Goal: Task Accomplishment & Management: Manage account settings

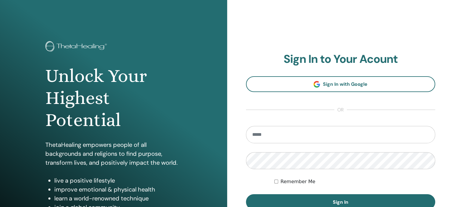
type input "**********"
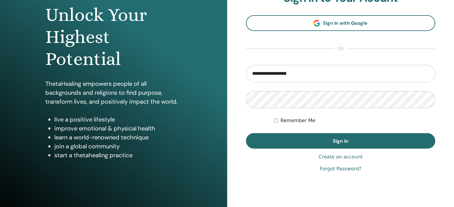
scroll to position [79, 0]
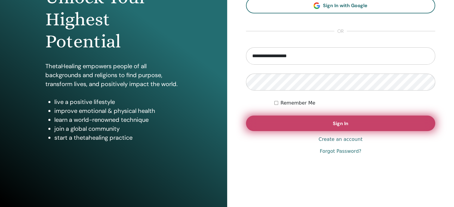
click at [285, 120] on button "Sign In" at bounding box center [340, 124] width 189 height 16
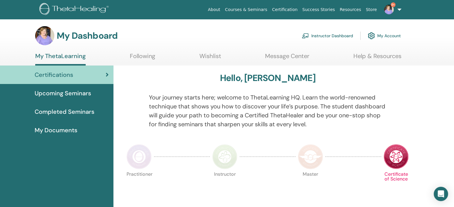
click at [326, 38] on link "Instructor Dashboard" at bounding box center [327, 35] width 51 height 13
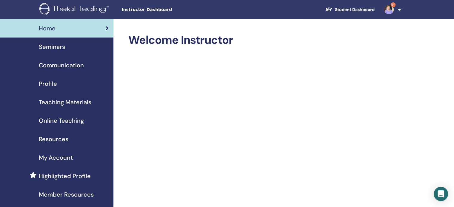
click at [56, 49] on span "Seminars" at bounding box center [52, 46] width 26 height 9
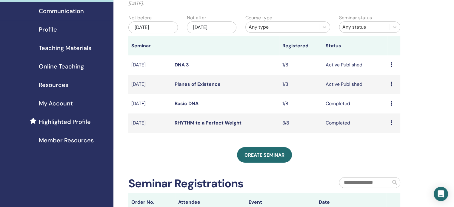
scroll to position [58, 0]
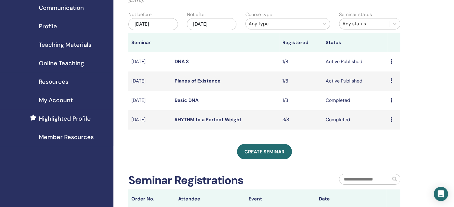
click at [392, 83] on div "Preview Edit Attendees Cancel" at bounding box center [393, 81] width 7 height 7
click at [383, 104] on link "Attendees" at bounding box center [387, 106] width 23 height 6
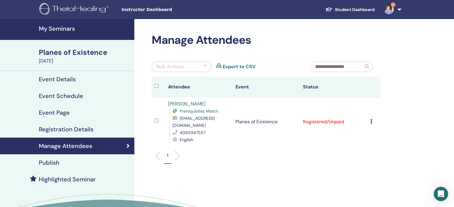
click at [371, 121] on div "Cancel Registration Do not auto-certify Mark as Paid Mark as Unpaid Mark as Abs…" at bounding box center [373, 121] width 7 height 7
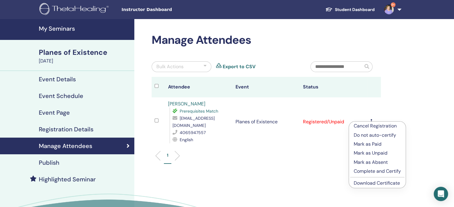
click at [367, 145] on p "Mark as Paid" at bounding box center [376, 144] width 47 height 7
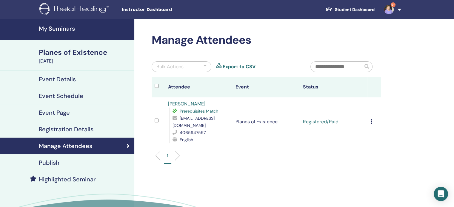
click at [370, 119] on icon at bounding box center [371, 121] width 2 height 5
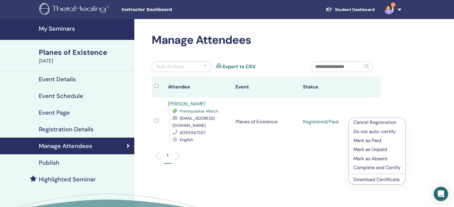
click at [365, 180] on link "Download Certificate" at bounding box center [376, 180] width 46 height 6
